Goal: Task Accomplishment & Management: Use online tool/utility

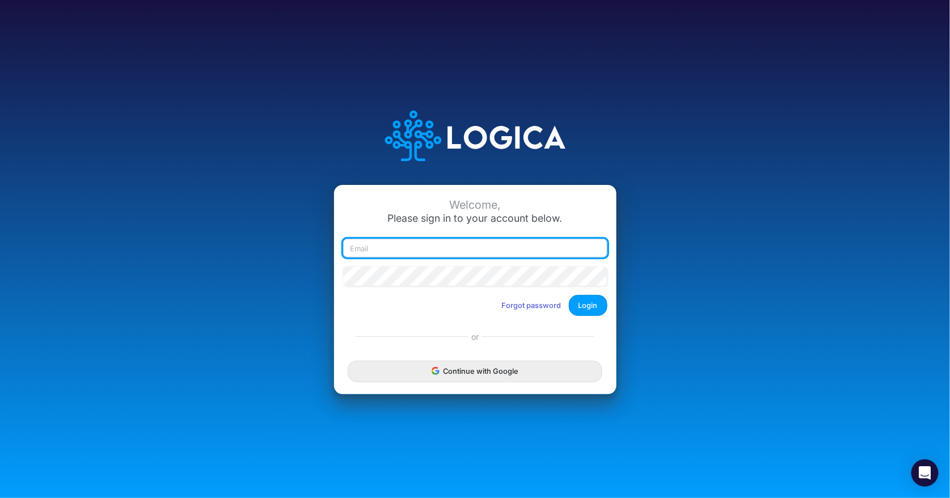
click at [447, 248] on input "email" at bounding box center [475, 248] width 264 height 19
type input "[PERSON_NAME][EMAIL_ADDRESS][PERSON_NAME][DOMAIN_NAME]"
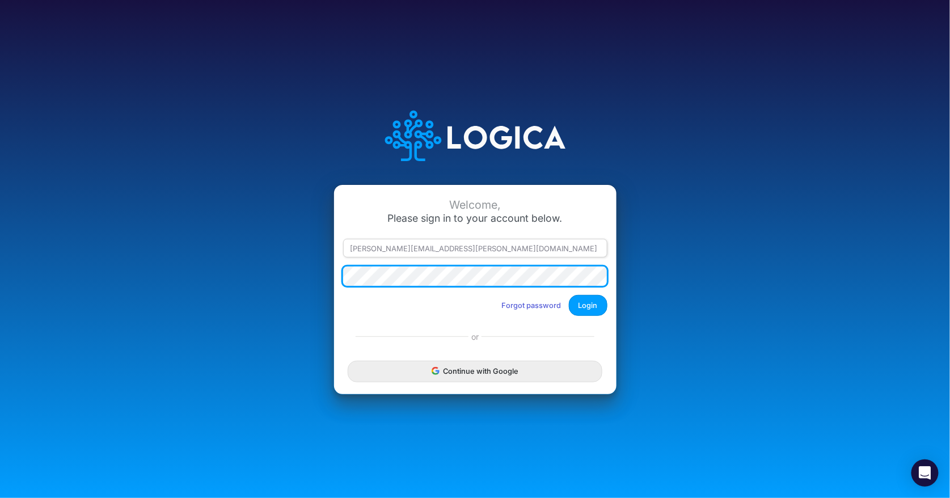
click at [569, 295] on button "Login" at bounding box center [588, 305] width 39 height 21
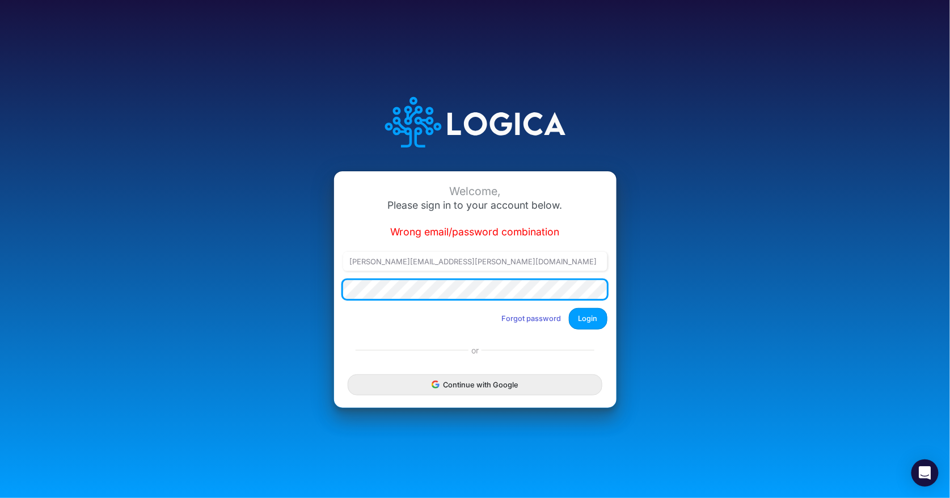
click at [264, 298] on div "Welcome, Please sign in to your account below. Wrong email/password combination…" at bounding box center [475, 249] width 634 height 350
click at [569, 308] on button "Login" at bounding box center [588, 318] width 39 height 21
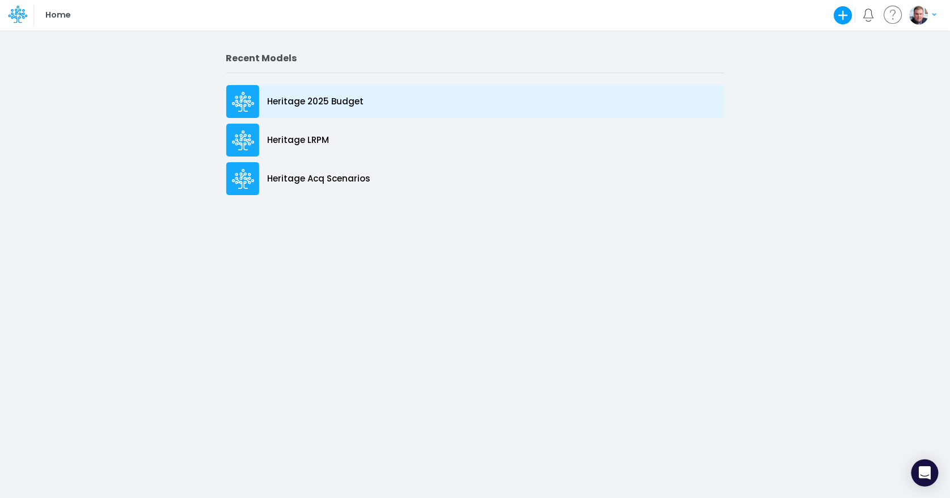
click at [313, 104] on p "Heritage 2025 Budget" at bounding box center [316, 101] width 96 height 13
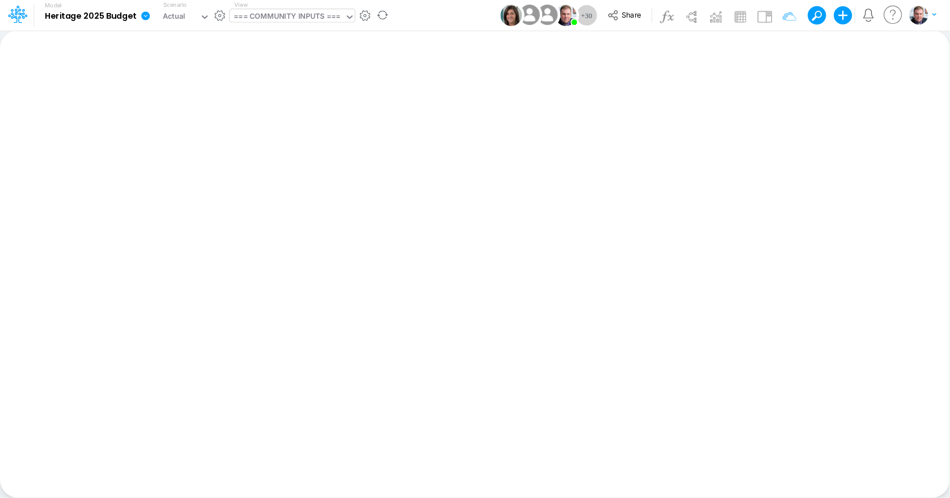
click at [273, 18] on div "=== COMMUNITY INPUTS ===" at bounding box center [287, 17] width 107 height 13
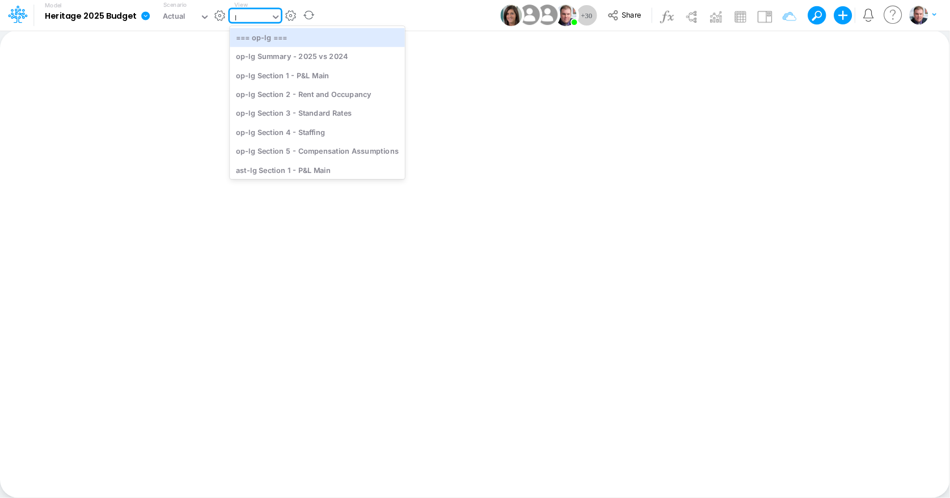
type input "lg"
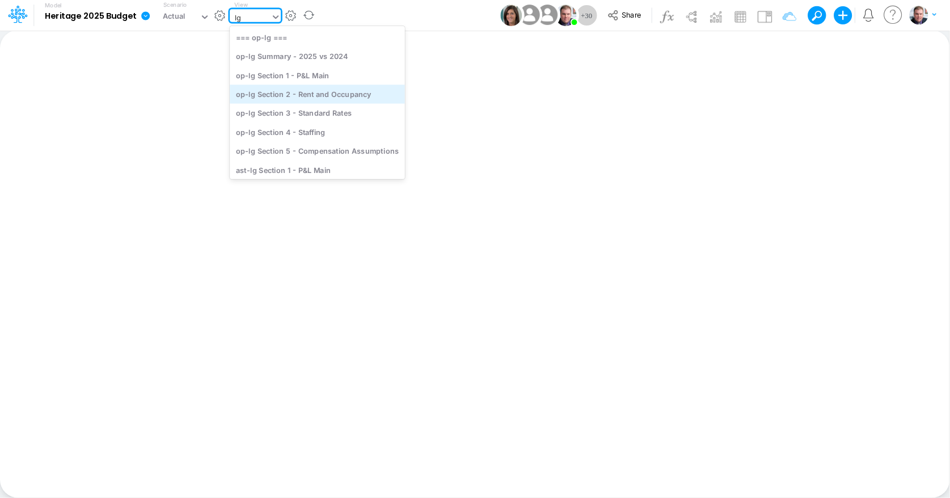
click at [321, 95] on div "op-lg Section 2 - Rent and Occupancy" at bounding box center [317, 94] width 175 height 19
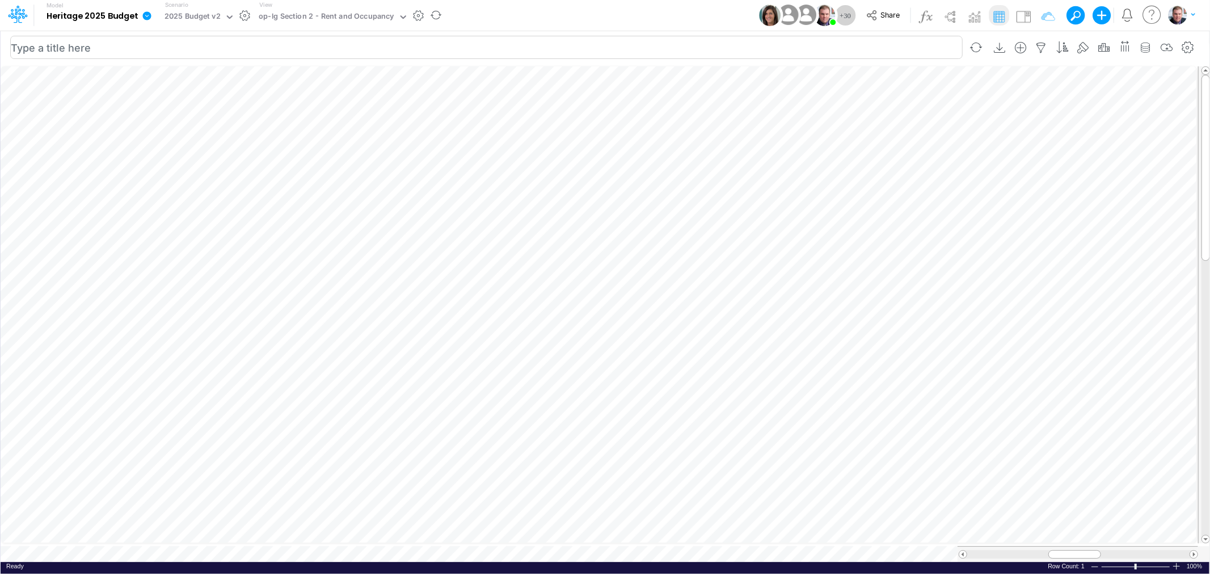
scroll to position [0, 1]
